Goal: Task Accomplishment & Management: Manage account settings

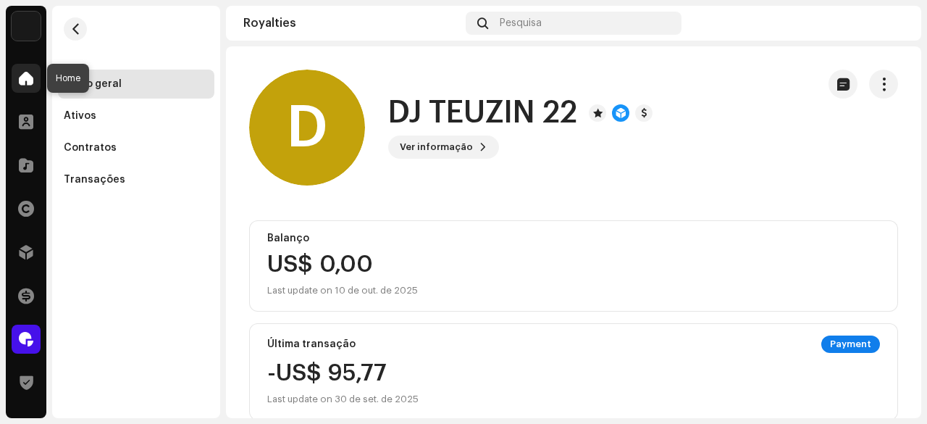
click at [21, 83] on span at bounding box center [26, 78] width 14 height 12
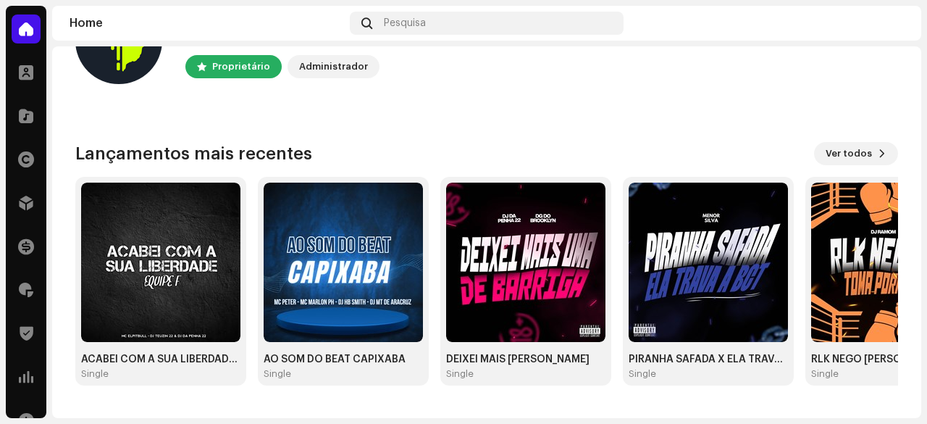
scroll to position [72, 0]
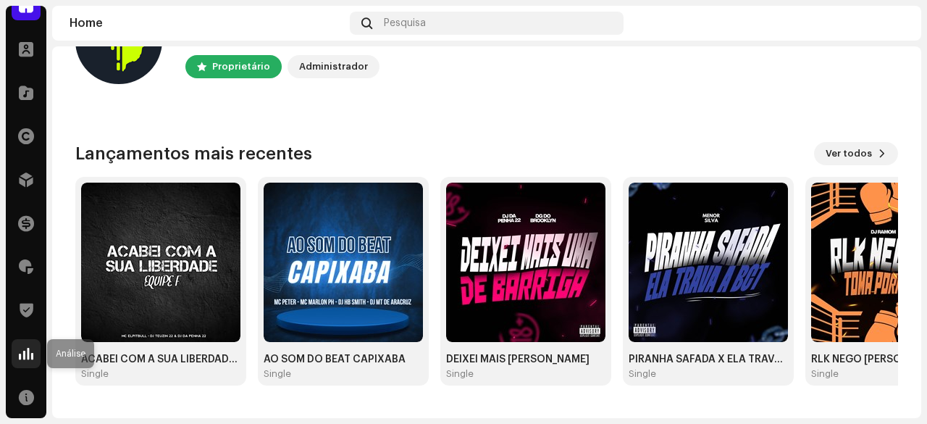
click at [30, 344] on div at bounding box center [26, 353] width 29 height 29
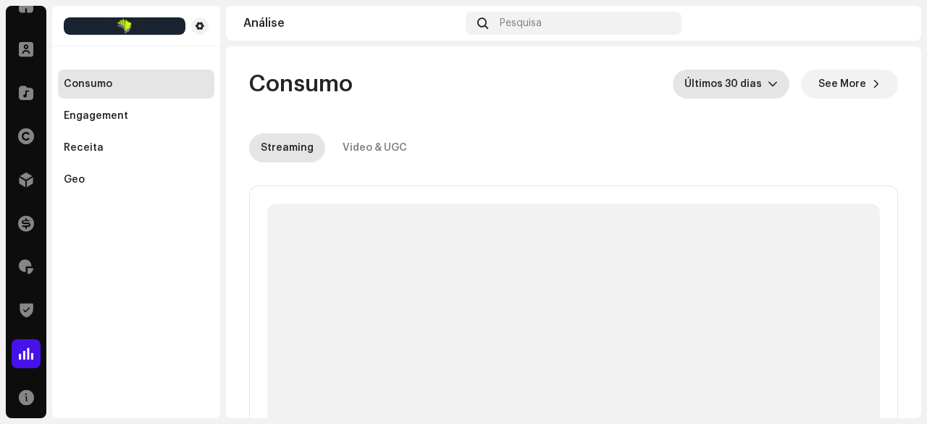
click at [704, 85] on span "Últimos 30 dias" at bounding box center [725, 84] width 83 height 29
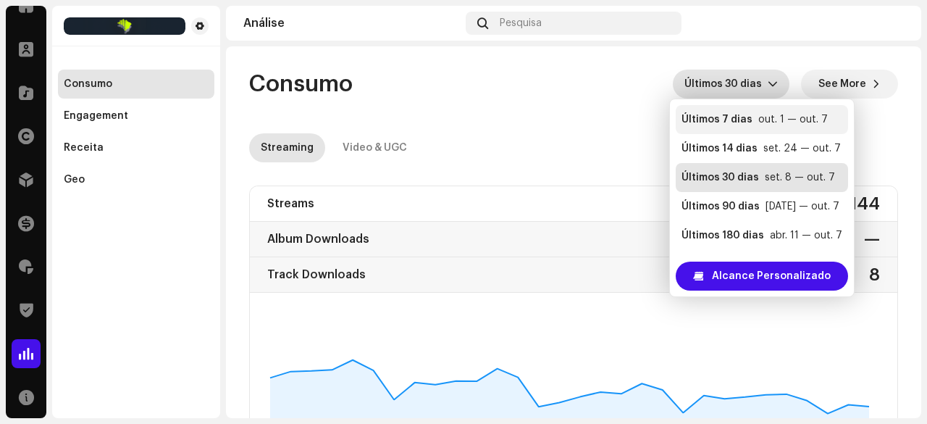
click at [758, 121] on div "out. 1 — out. 7" at bounding box center [793, 119] width 70 height 14
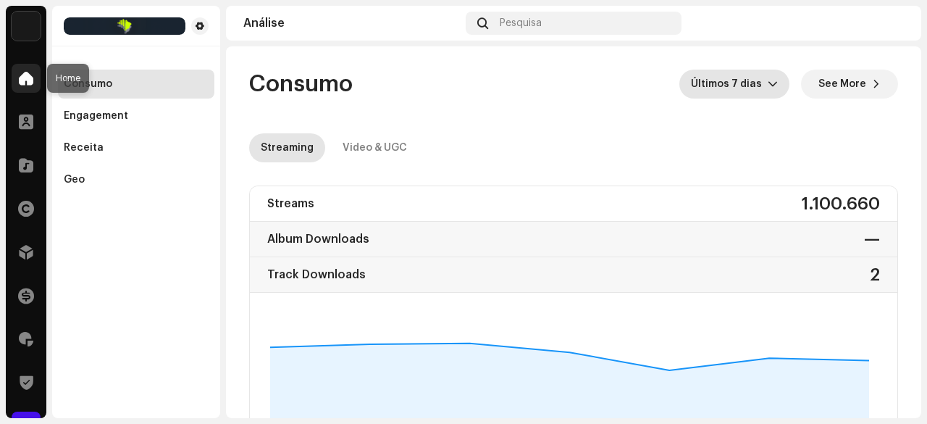
click at [30, 74] on span at bounding box center [26, 78] width 14 height 12
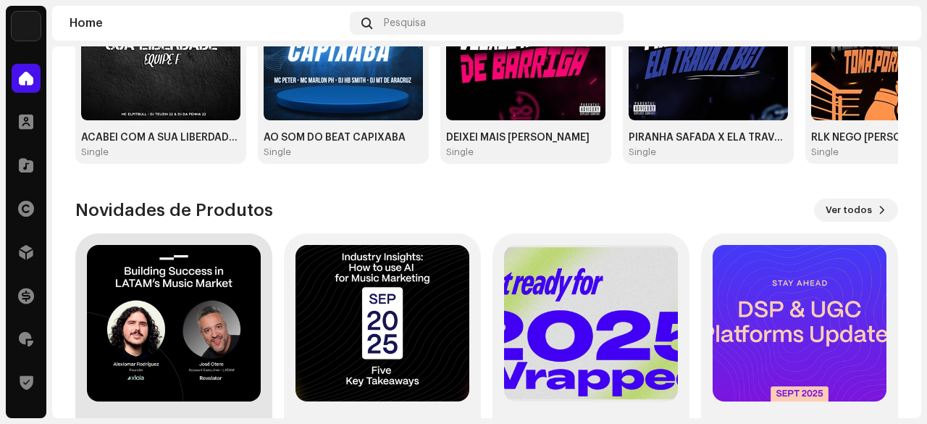
scroll to position [433, 0]
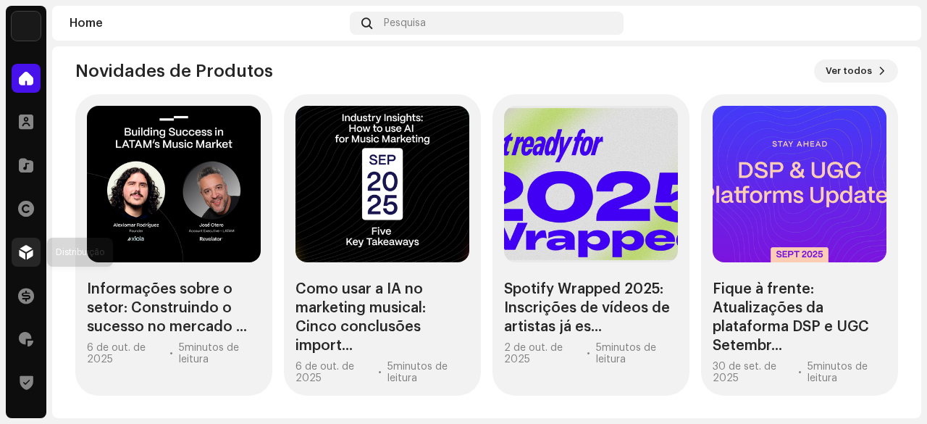
click at [28, 261] on div at bounding box center [26, 252] width 29 height 29
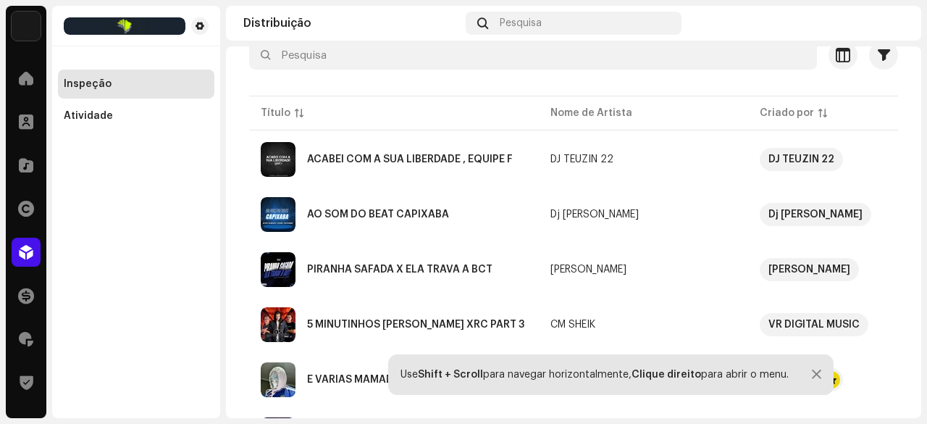
scroll to position [72, 0]
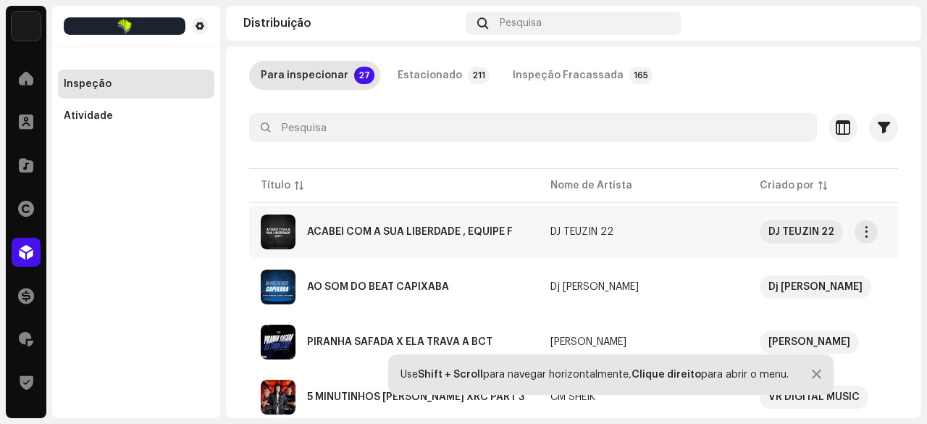
click at [409, 233] on div "ACABEI COM A SUA LIBERDADE , EQUIPE F" at bounding box center [410, 232] width 206 height 10
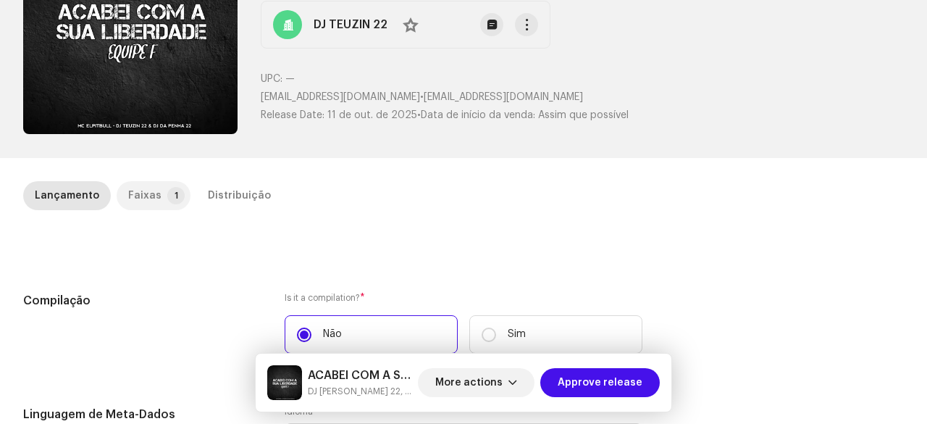
click at [149, 192] on div "Faixas" at bounding box center [144, 195] width 33 height 29
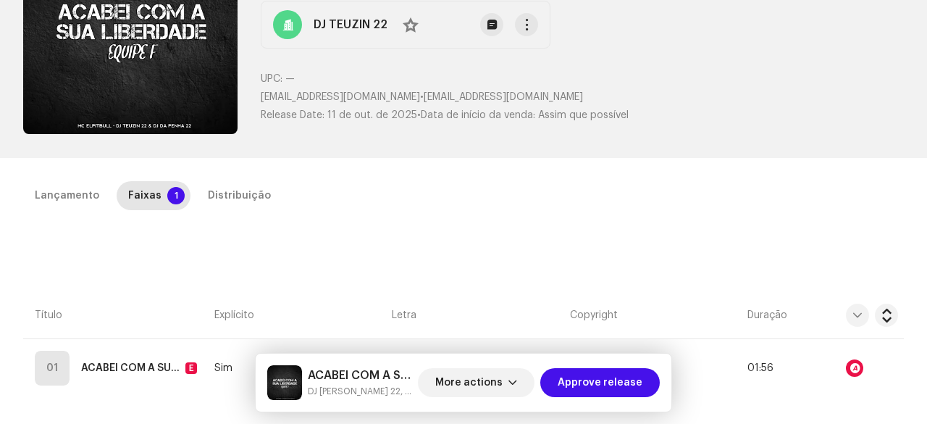
scroll to position [290, 0]
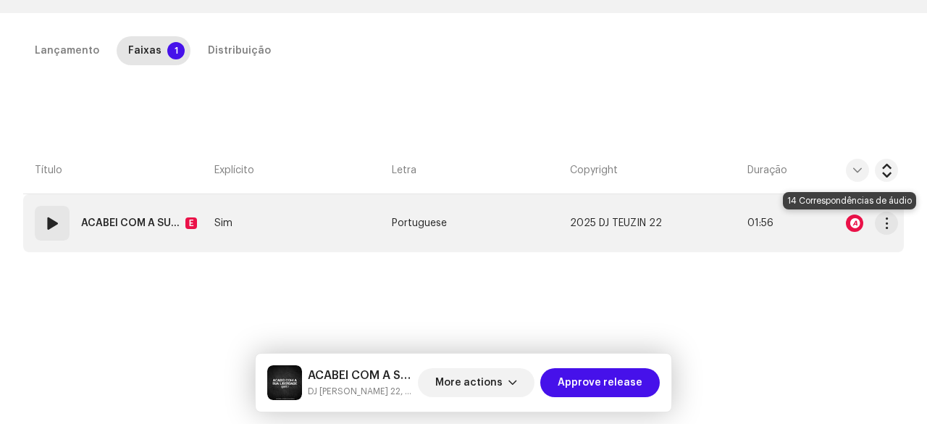
click at [848, 223] on div at bounding box center [854, 222] width 17 height 17
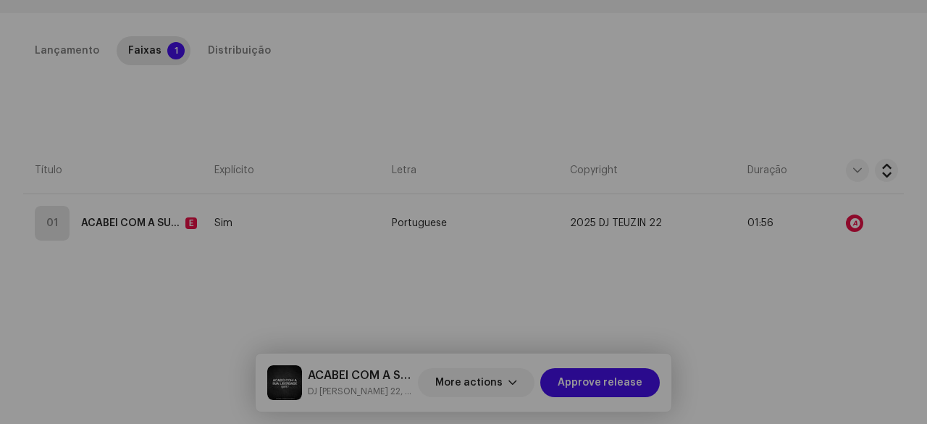
click at [110, 269] on div "Audio Recognition by Remix/Sample 14 All results require review/listening to av…" at bounding box center [463, 212] width 927 height 424
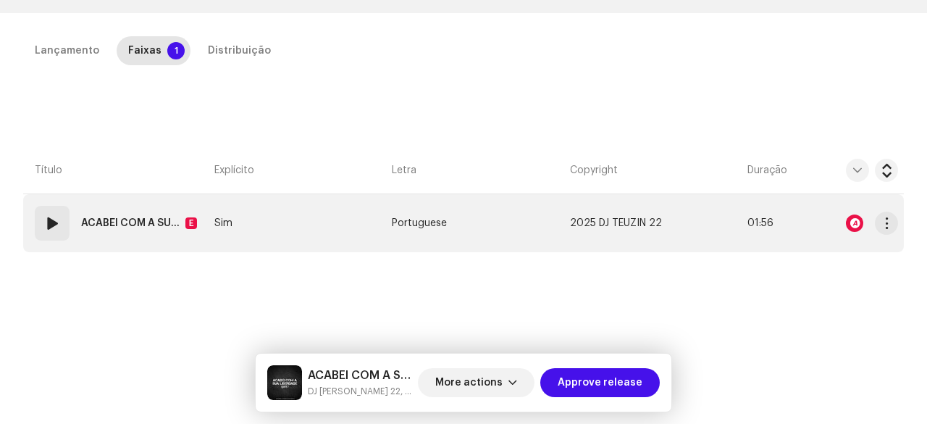
click at [56, 228] on span at bounding box center [51, 222] width 17 height 17
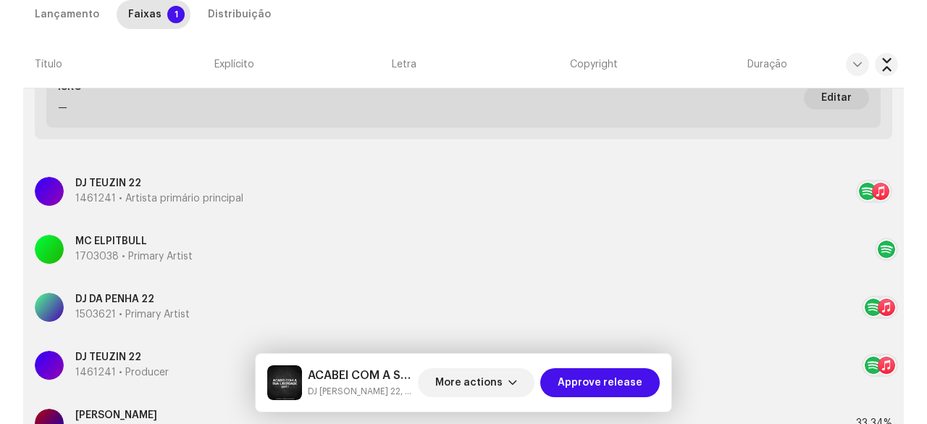
scroll to position [362, 0]
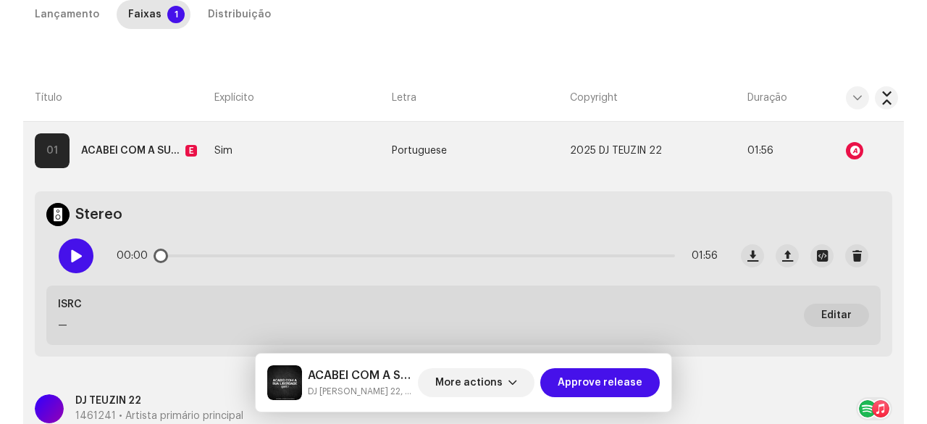
click at [78, 250] on span at bounding box center [76, 256] width 12 height 12
click at [846, 151] on div at bounding box center [854, 150] width 17 height 17
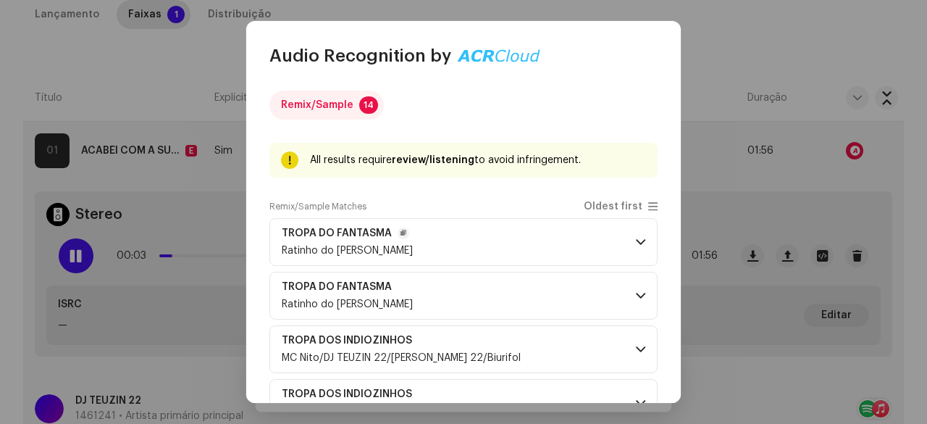
click at [446, 251] on p-accordion-header "TROPA DO FANTASMA Ratinho do [PERSON_NAME]" at bounding box center [463, 242] width 388 height 48
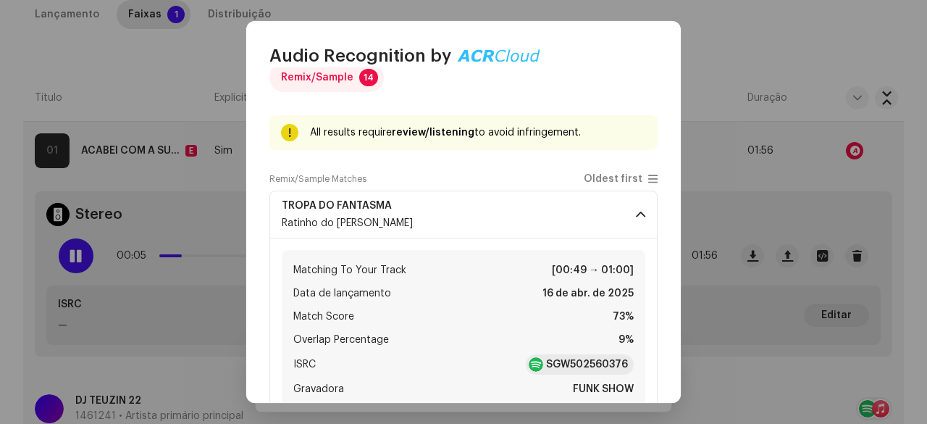
scroll to position [0, 0]
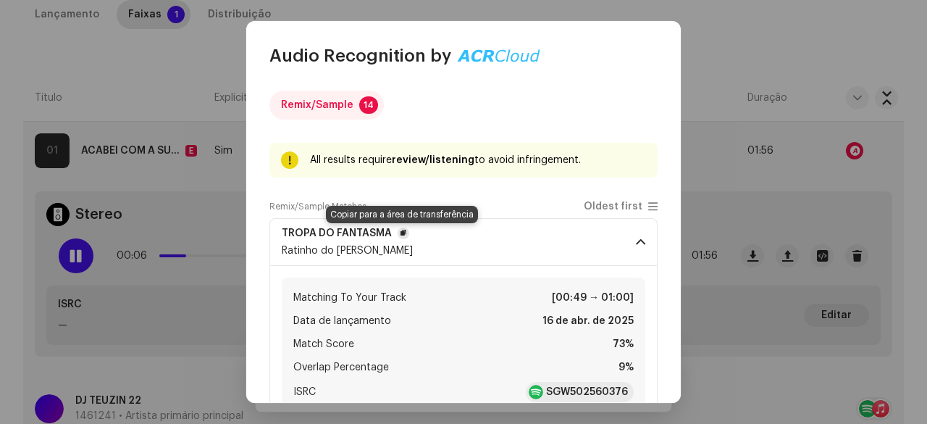
click at [401, 231] on span "button" at bounding box center [404, 233] width 6 height 12
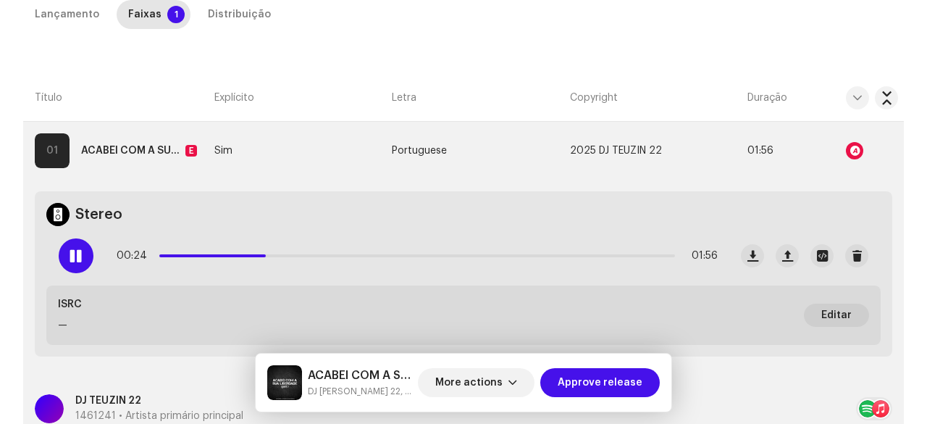
click at [78, 77] on div "Audio Recognition by Remix/Sample 14 All results require review/listening to av…" at bounding box center [463, 212] width 927 height 424
click at [80, 254] on span at bounding box center [76, 256] width 12 height 12
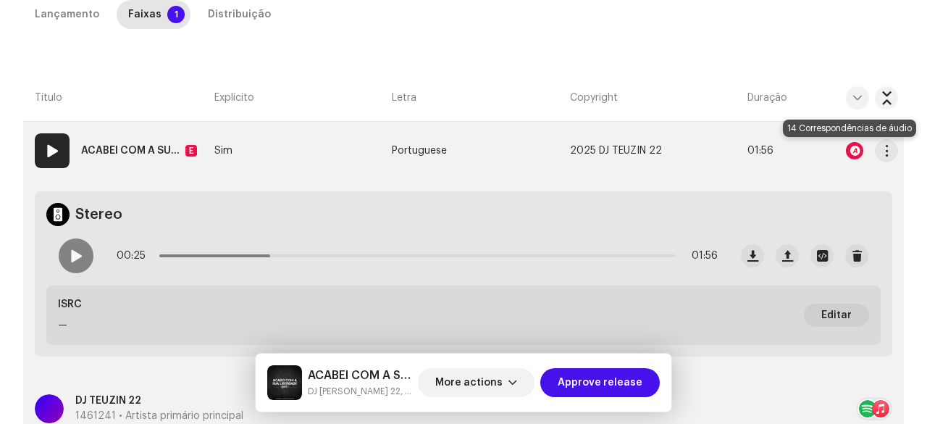
click at [849, 148] on div at bounding box center [854, 150] width 17 height 17
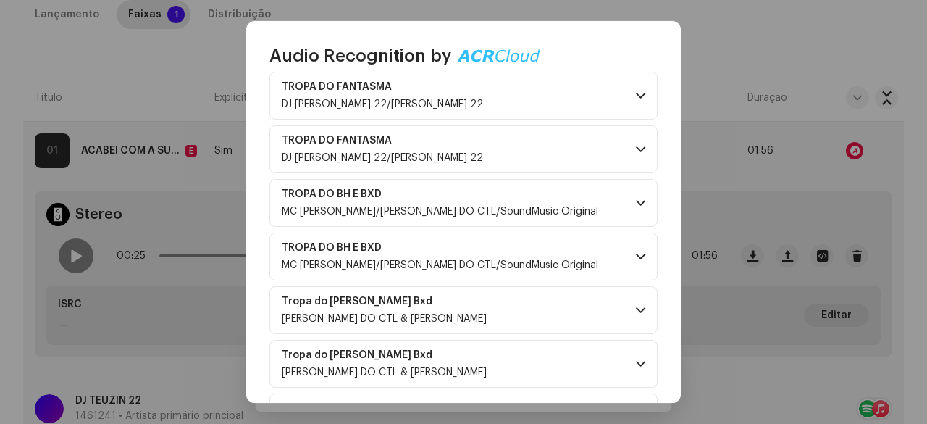
scroll to position [362, 0]
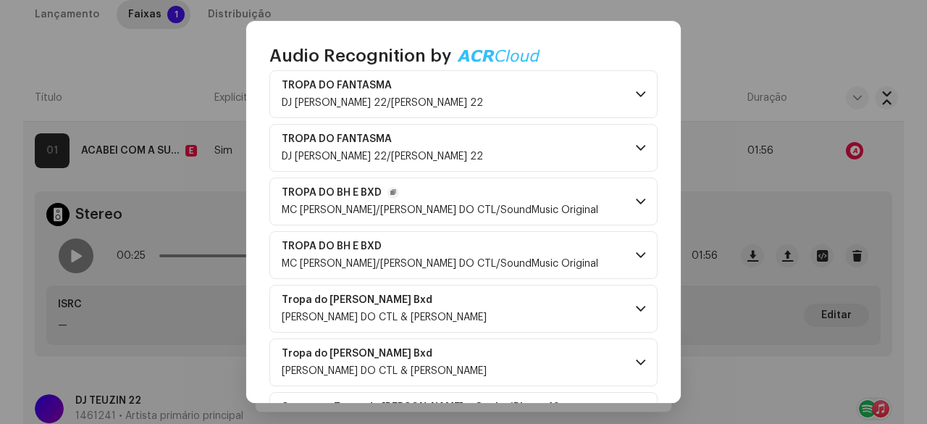
click at [497, 206] on span "MC [PERSON_NAME]/[PERSON_NAME] DO CTL/SoundMusic Original" at bounding box center [440, 210] width 317 height 10
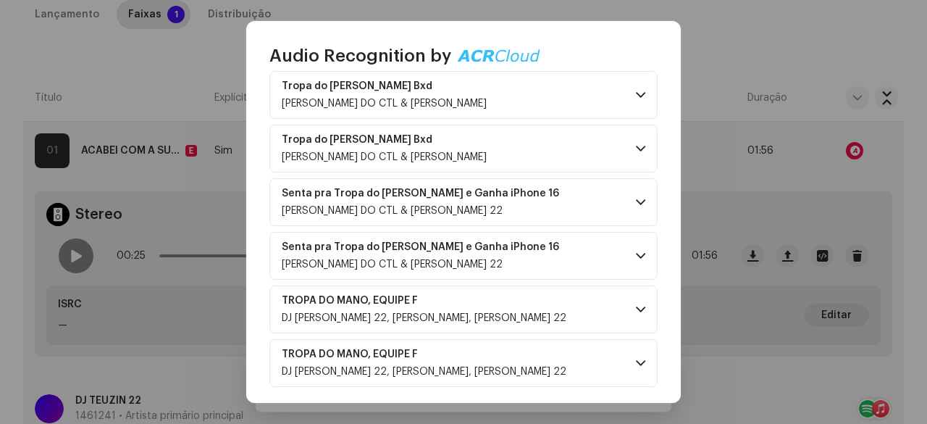
scroll to position [869, 0]
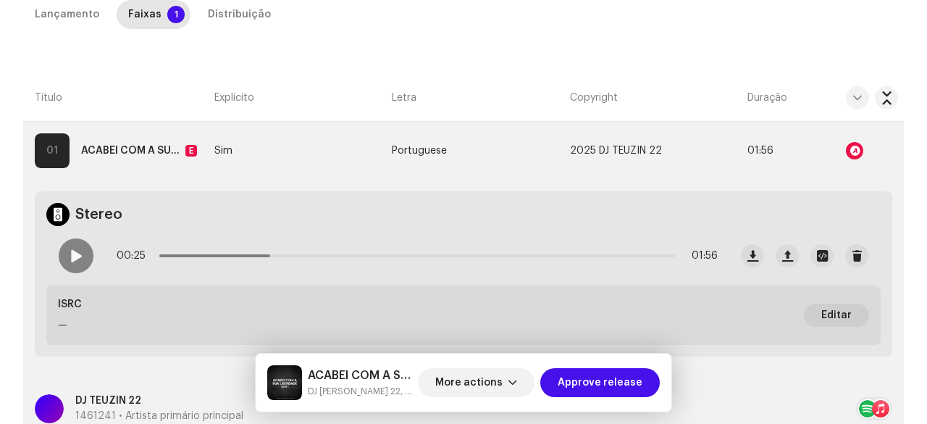
click at [154, 83] on div "Audio Recognition by Remix/Sample 14 All results require review/listening to av…" at bounding box center [463, 212] width 927 height 424
click at [242, 14] on div "Distribuição" at bounding box center [239, 14] width 63 height 29
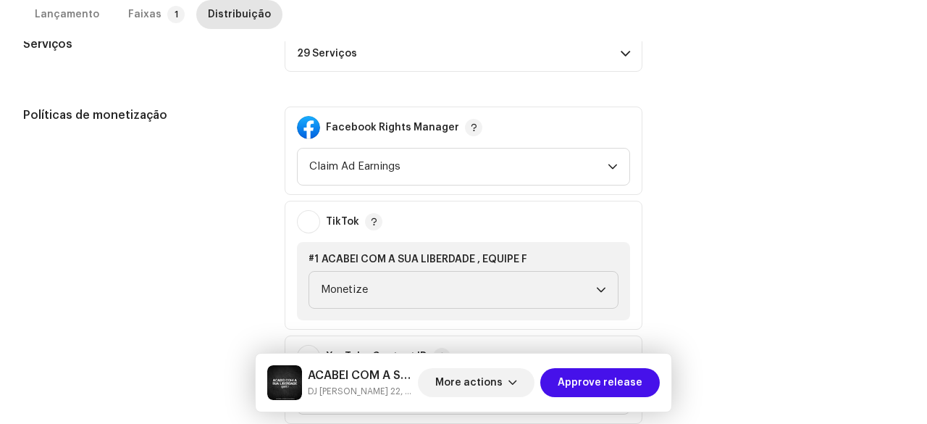
scroll to position [579, 0]
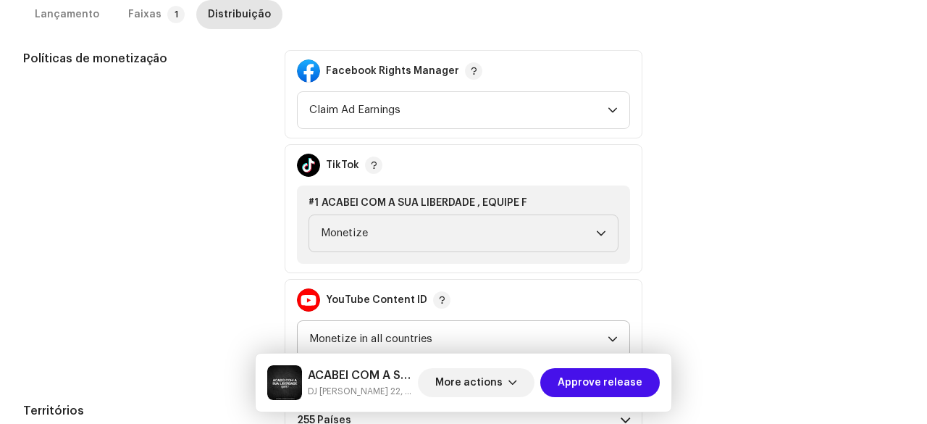
click at [349, 321] on span "Monetize in all countries" at bounding box center [458, 339] width 298 height 36
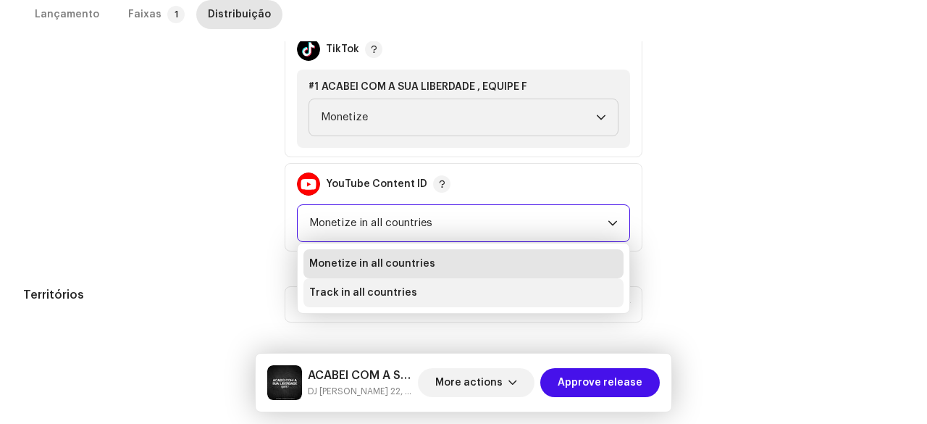
click at [355, 285] on span "Track in all countries" at bounding box center [363, 292] width 108 height 14
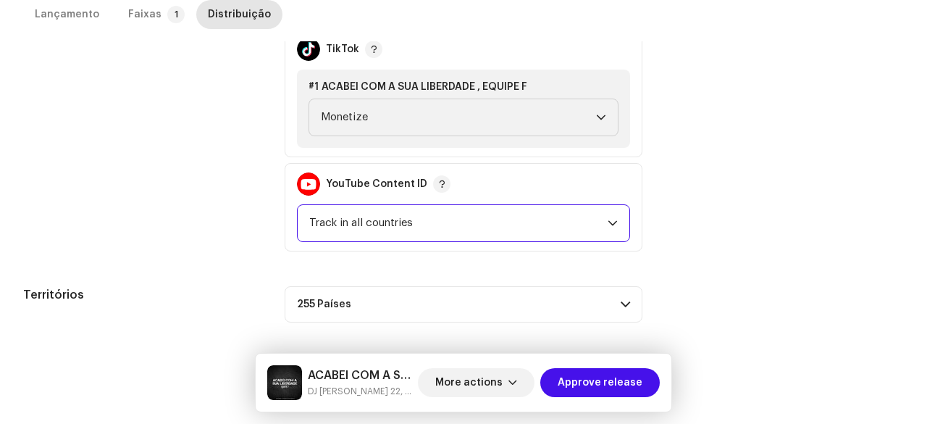
click at [248, 261] on div "Data inicial do lançamento Quando você quer distribuir seu lançamento? * Assim …" at bounding box center [463, 31] width 881 height 581
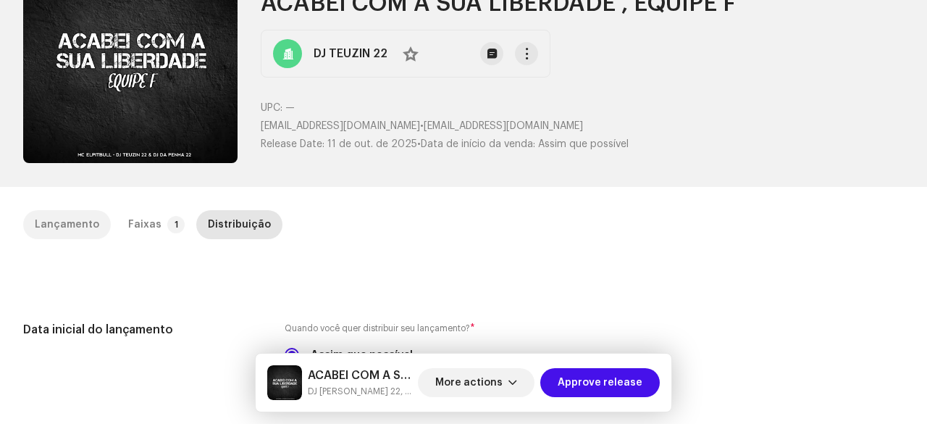
click at [67, 227] on div "Lançamento" at bounding box center [67, 224] width 64 height 29
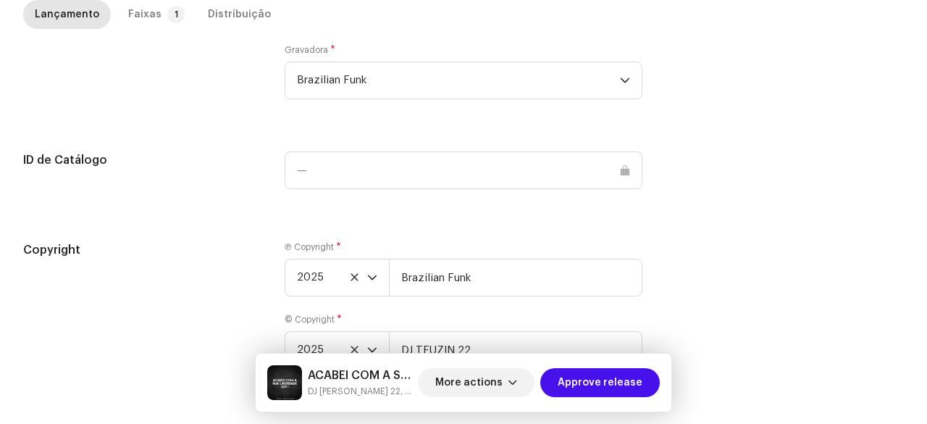
scroll to position [1602, 0]
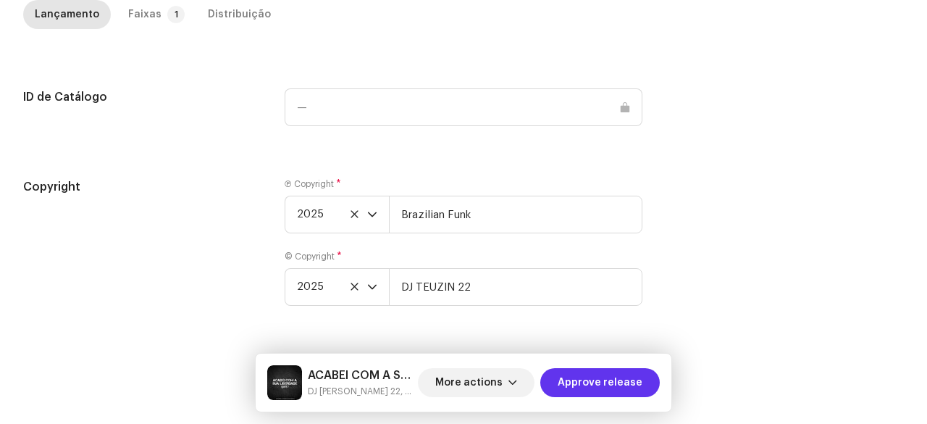
click at [588, 383] on span "Approve release" at bounding box center [600, 382] width 85 height 29
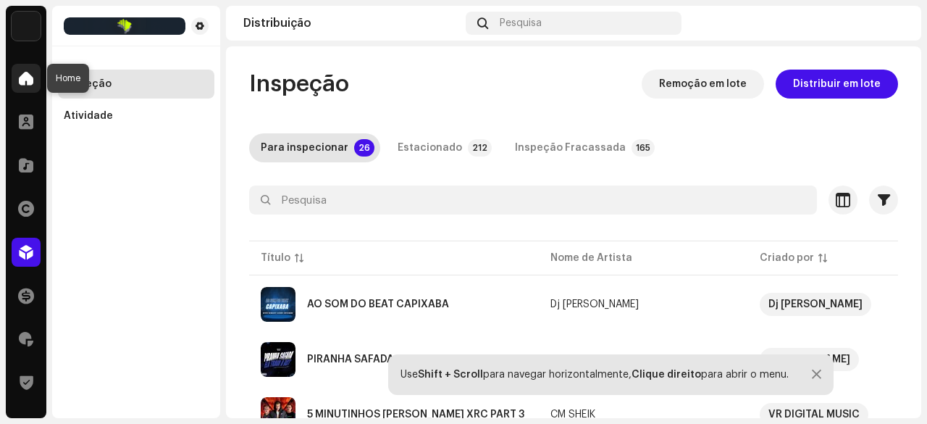
click at [32, 78] on span at bounding box center [26, 78] width 14 height 12
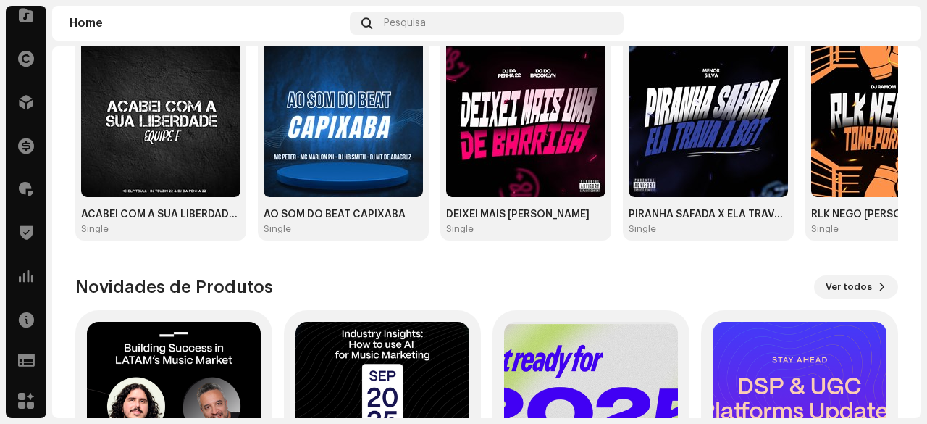
scroll to position [152, 0]
click at [26, 275] on span at bounding box center [26, 274] width 14 height 12
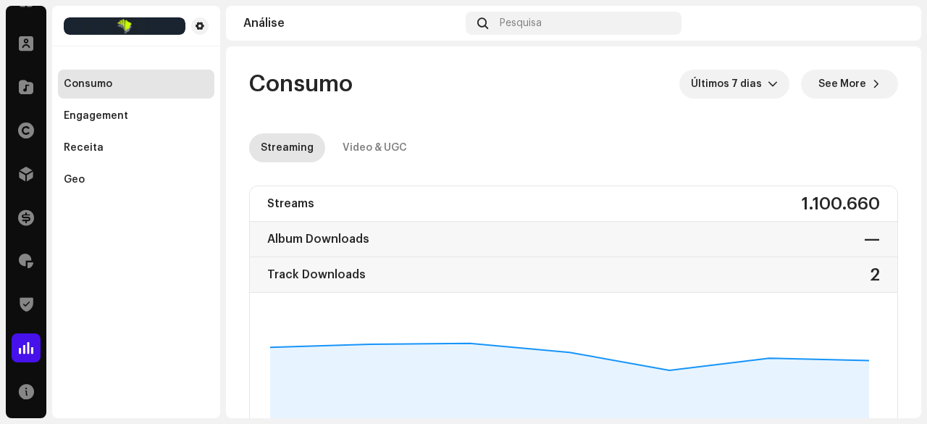
scroll to position [7, 0]
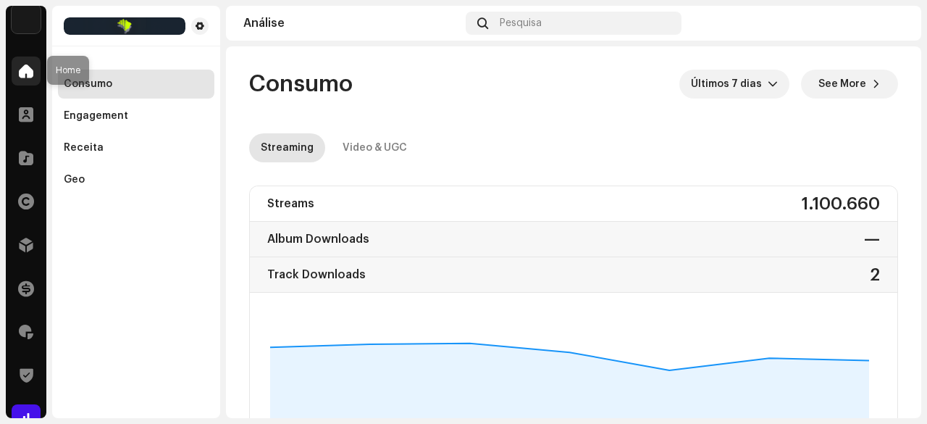
click at [19, 71] on span at bounding box center [26, 71] width 14 height 12
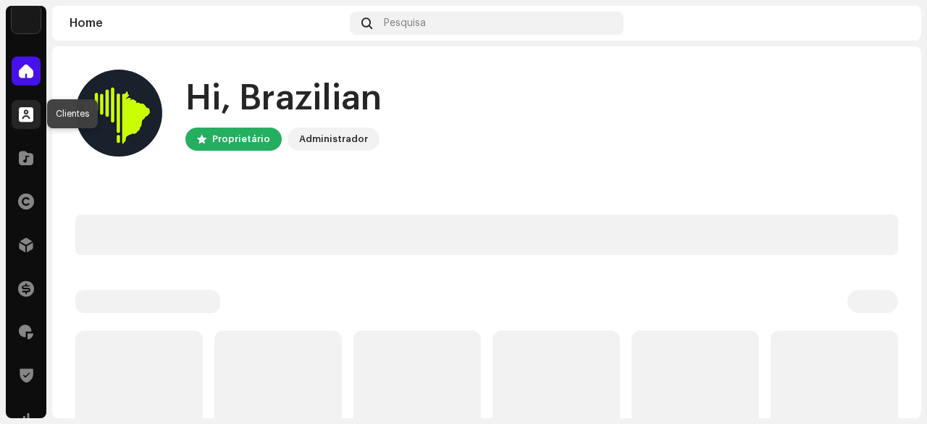
click at [18, 106] on div at bounding box center [26, 114] width 29 height 29
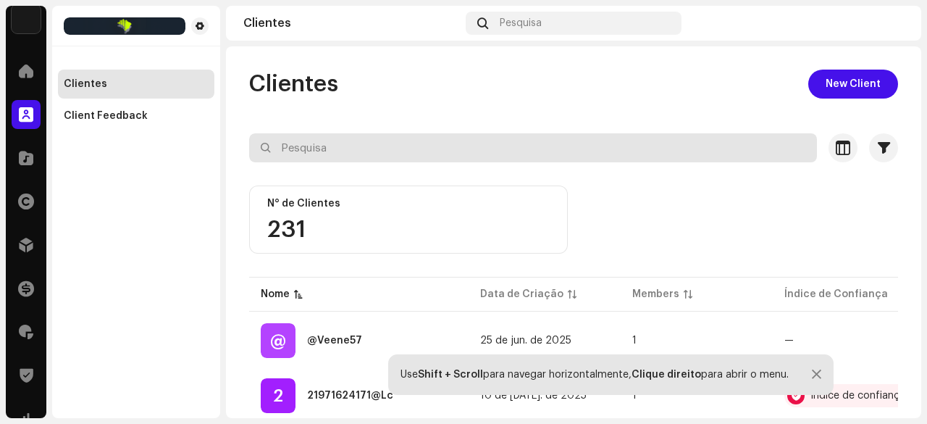
click at [284, 148] on input "text" at bounding box center [533, 147] width 568 height 29
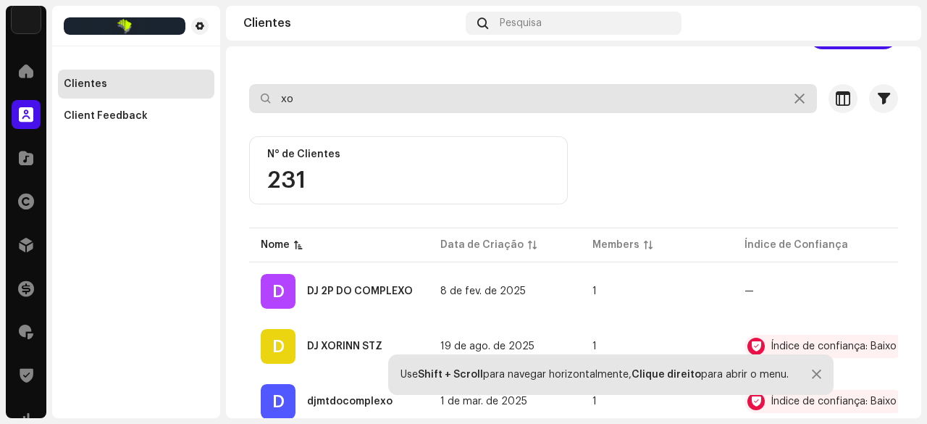
scroll to position [72, 0]
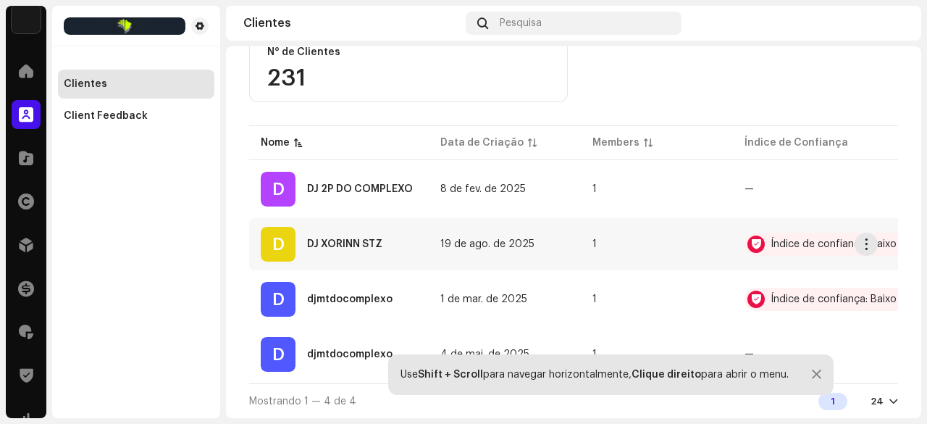
type input "xo"
click at [358, 241] on div "DJ XORINN STZ" at bounding box center [344, 244] width 75 height 10
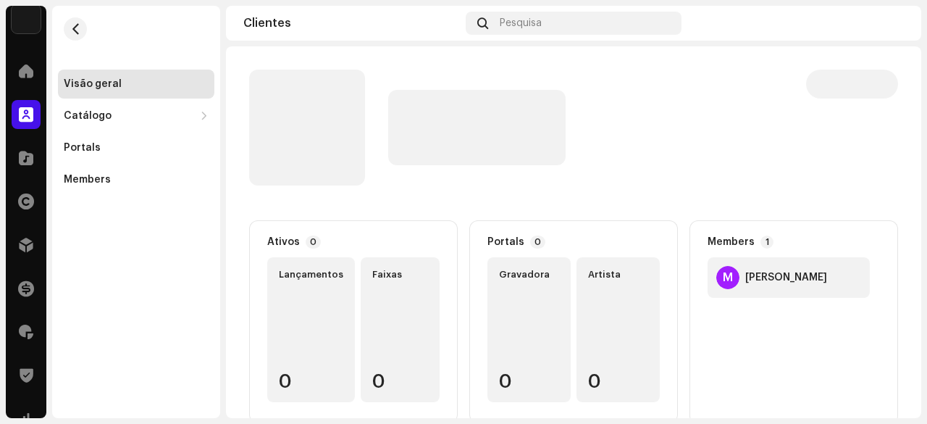
scroll to position [29, 0]
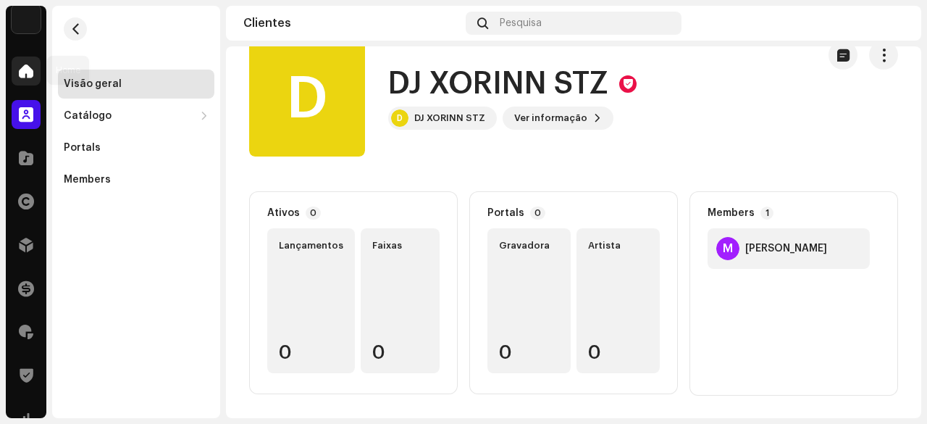
click at [24, 78] on div at bounding box center [26, 70] width 29 height 29
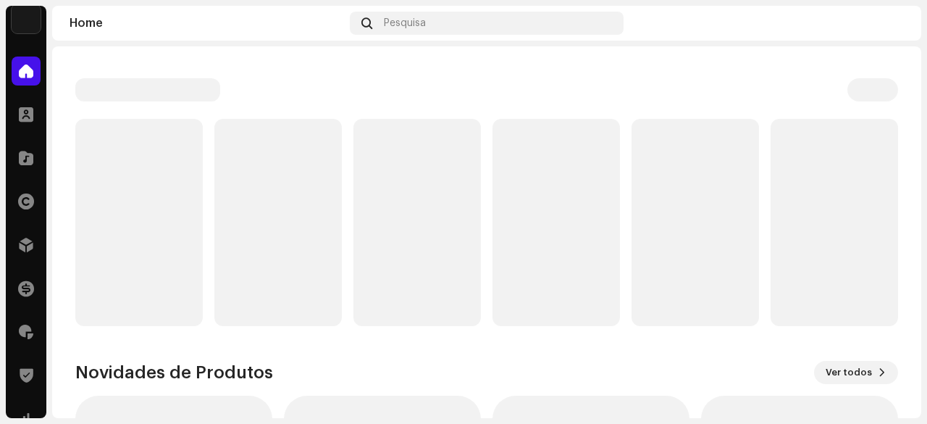
scroll to position [145, 0]
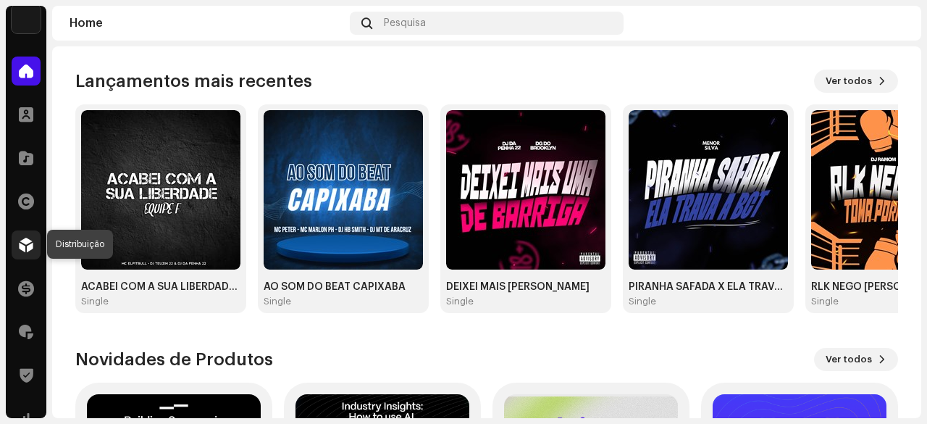
click at [25, 241] on span at bounding box center [26, 245] width 14 height 12
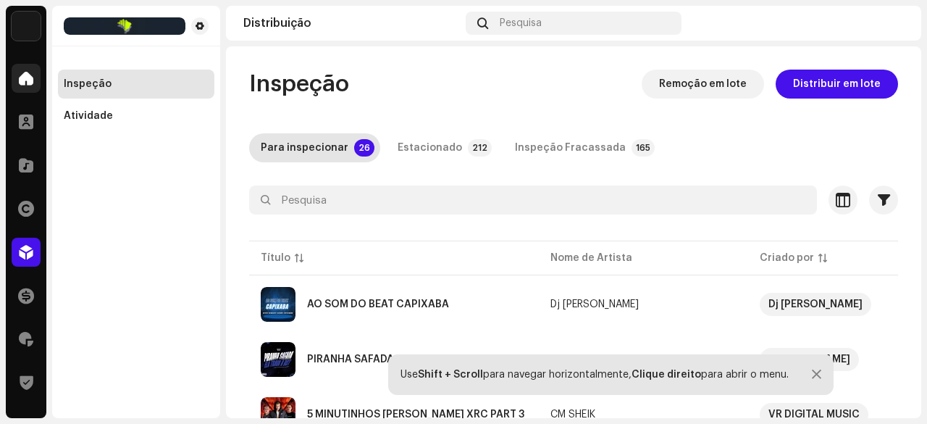
click at [20, 73] on span at bounding box center [26, 78] width 14 height 12
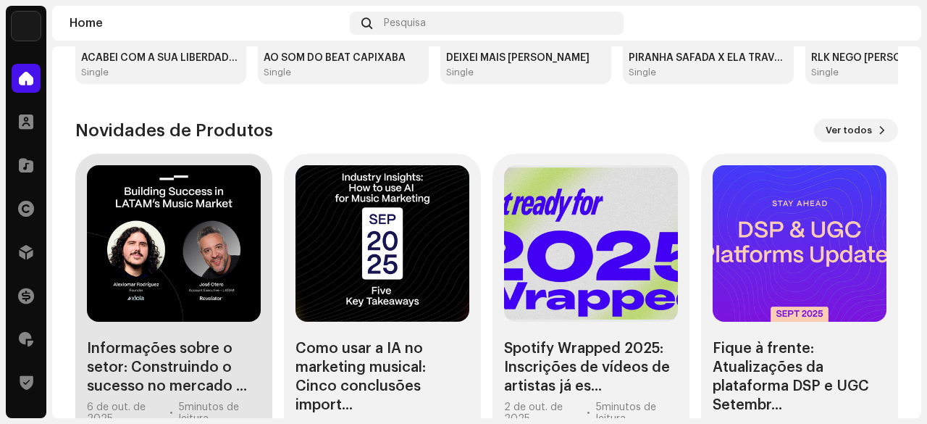
scroll to position [433, 0]
